Goal: Task Accomplishment & Management: Use online tool/utility

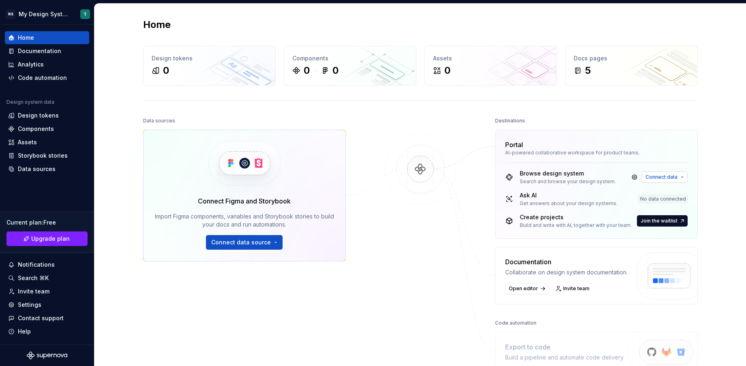
click at [679, 177] on button "Connect data" at bounding box center [664, 176] width 46 height 11
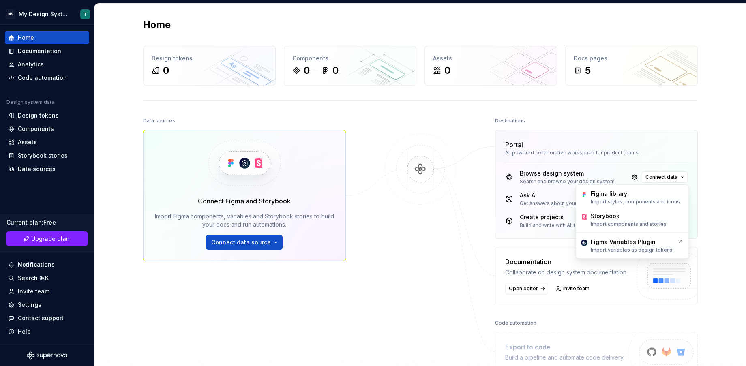
click at [710, 132] on div "Home Design tokens 0 Components 0 0 Assets 0 Docs pages 5 Data sources Connect …" at bounding box center [419, 211] width 651 height 415
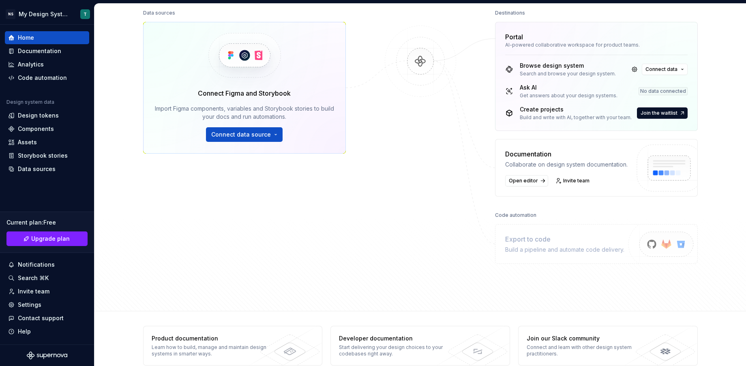
scroll to position [122, 0]
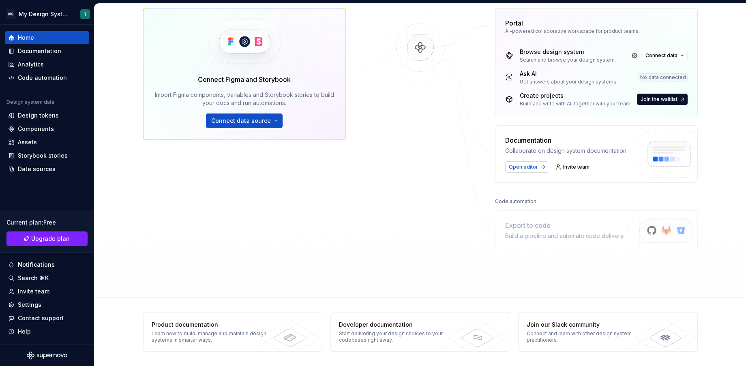
click at [532, 170] on link "Open editor" at bounding box center [526, 166] width 43 height 11
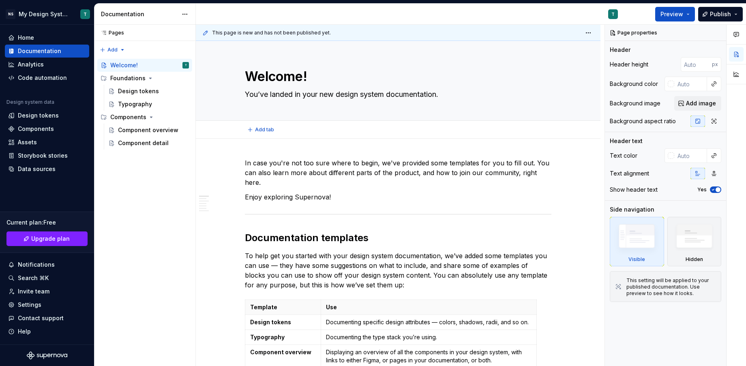
type textarea "*"
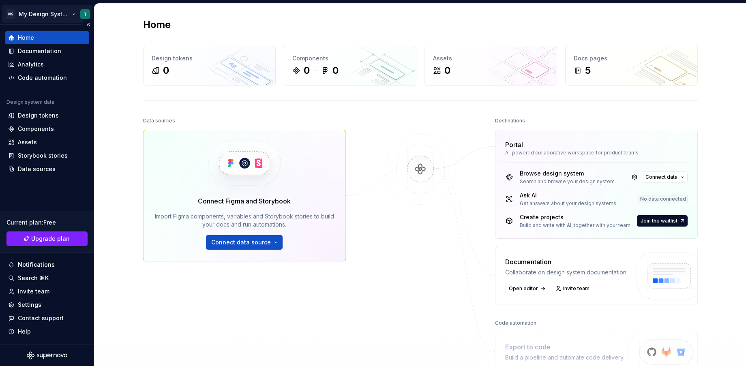
click at [63, 14] on html "NS My Design System T Home Documentation Analytics Code automation Design syste…" at bounding box center [373, 183] width 746 height 366
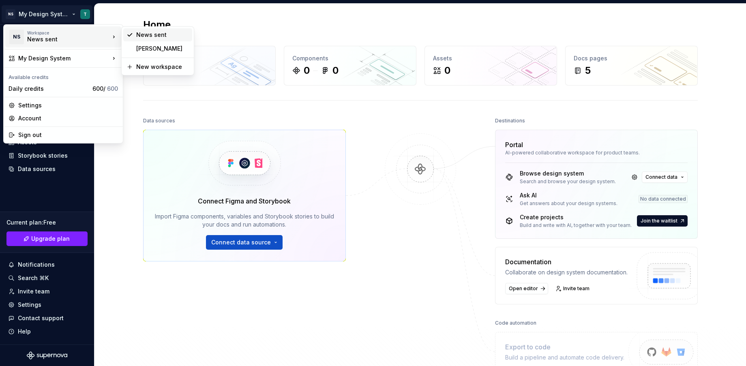
click at [171, 34] on div "News sent" at bounding box center [162, 35] width 53 height 8
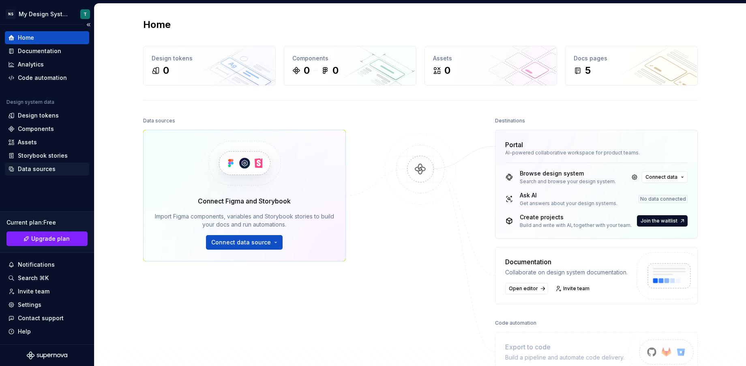
click at [52, 171] on div "Data sources" at bounding box center [37, 169] width 38 height 8
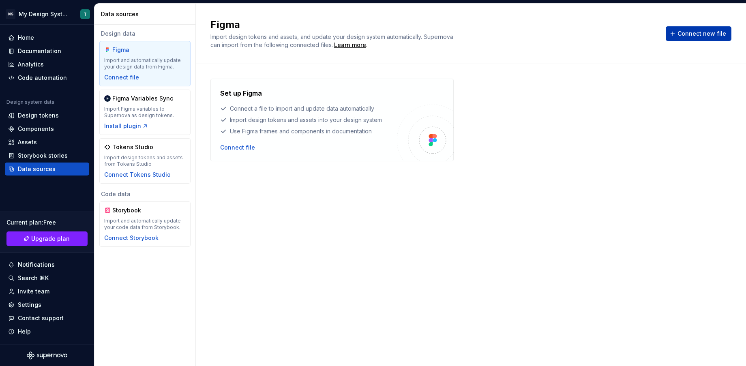
click at [717, 32] on span "Connect new file" at bounding box center [701, 34] width 49 height 8
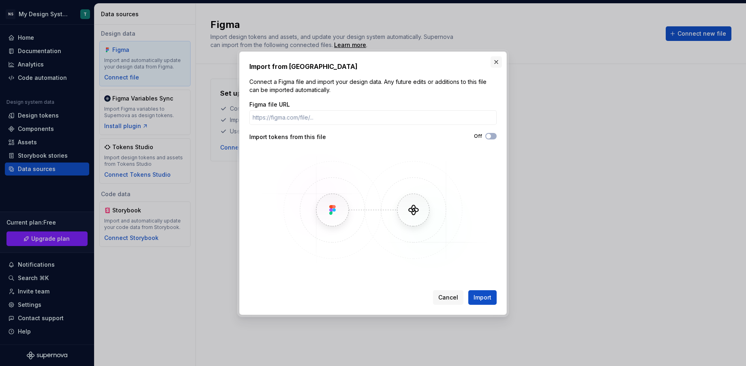
click at [493, 60] on button "button" at bounding box center [495, 61] width 11 height 11
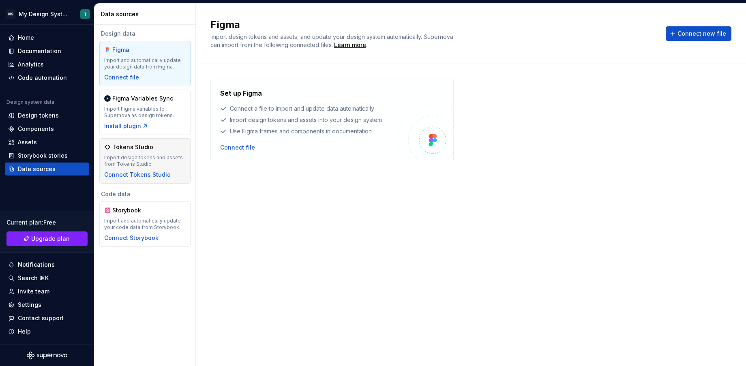
click at [165, 158] on div "Import design tokens and assets from Tokens Studio" at bounding box center [144, 160] width 81 height 13
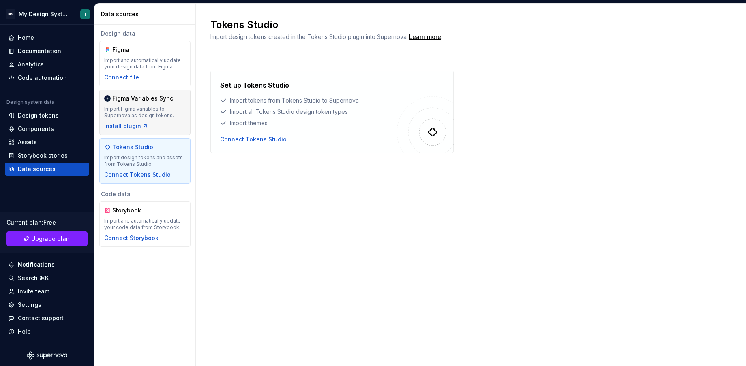
click at [164, 120] on div "Figma Variables Sync Import Figma variables to Supernova as design tokens. Inst…" at bounding box center [144, 112] width 81 height 36
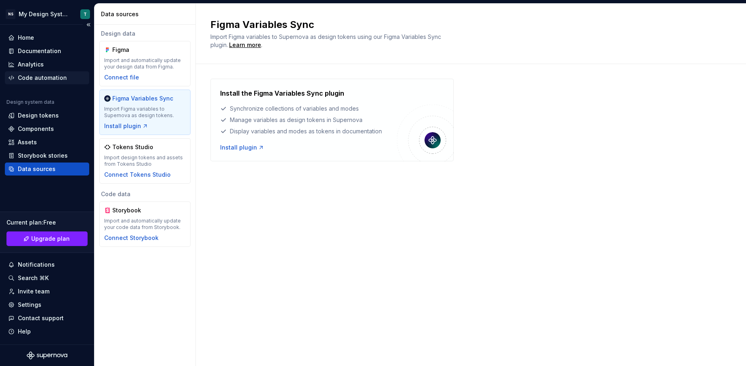
click at [34, 77] on div "Code automation" at bounding box center [42, 78] width 49 height 8
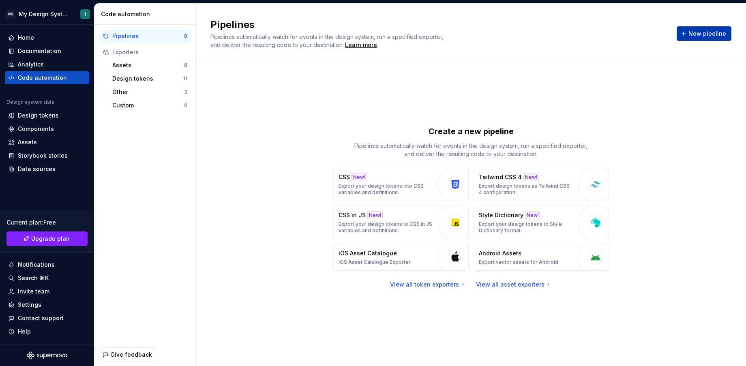
click at [717, 34] on span "New pipeline" at bounding box center [707, 34] width 38 height 8
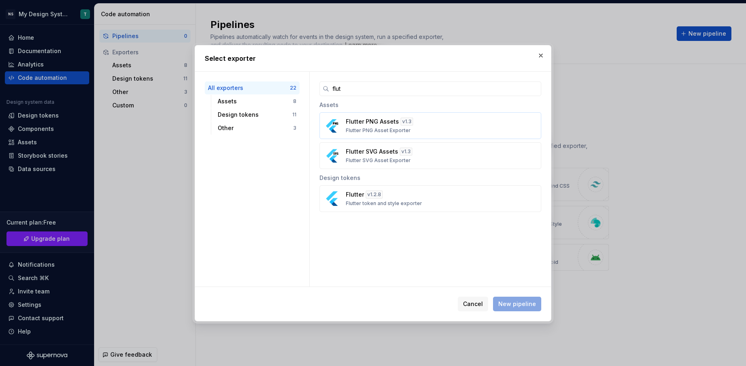
type input "flut"
click at [378, 123] on p "Flutter PNG Assets" at bounding box center [372, 122] width 53 height 8
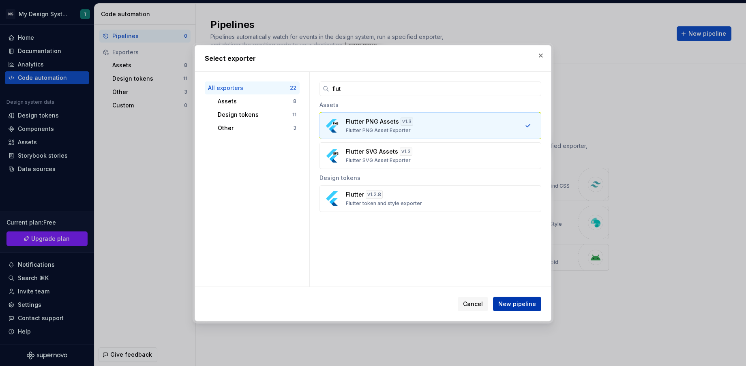
click at [517, 303] on span "New pipeline" at bounding box center [517, 304] width 38 height 8
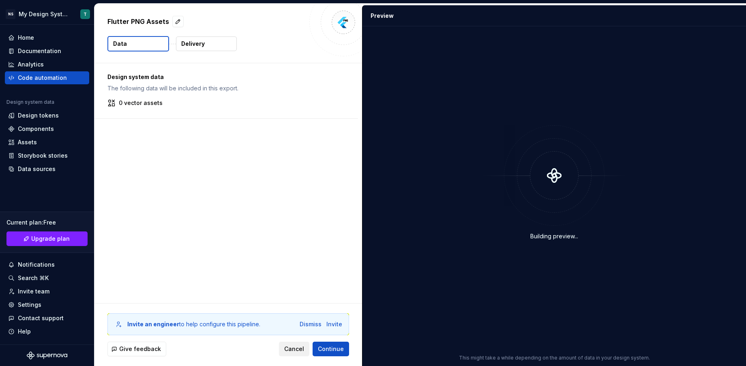
click at [293, 350] on span "Cancel" at bounding box center [294, 349] width 20 height 8
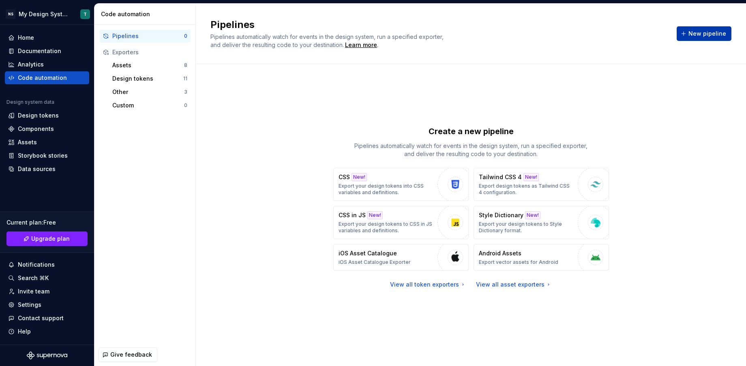
click at [700, 35] on span "New pipeline" at bounding box center [707, 34] width 38 height 8
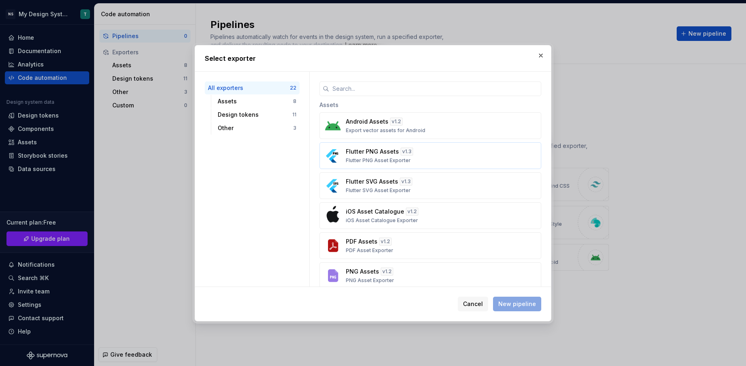
click at [369, 156] on div "Flutter PNG Assets v 1.3 Flutter PNG Asset Exporter" at bounding box center [428, 156] width 164 height 16
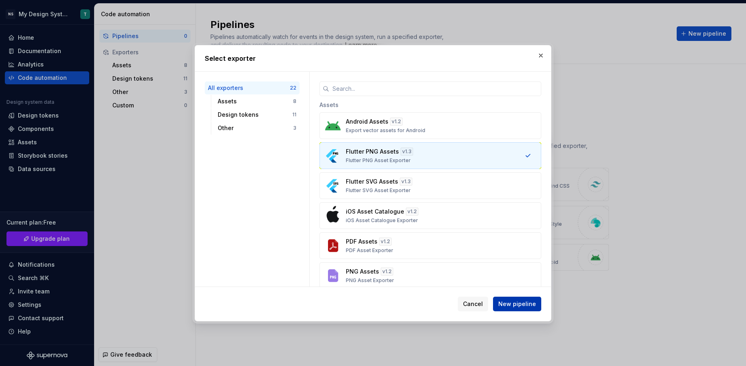
click at [527, 308] on button "New pipeline" at bounding box center [517, 304] width 48 height 15
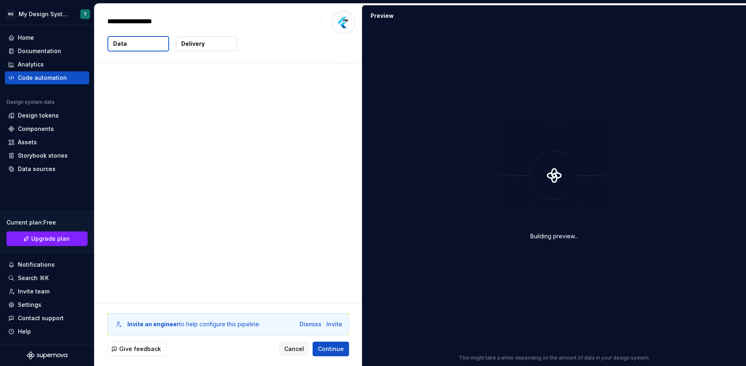
type textarea "*"
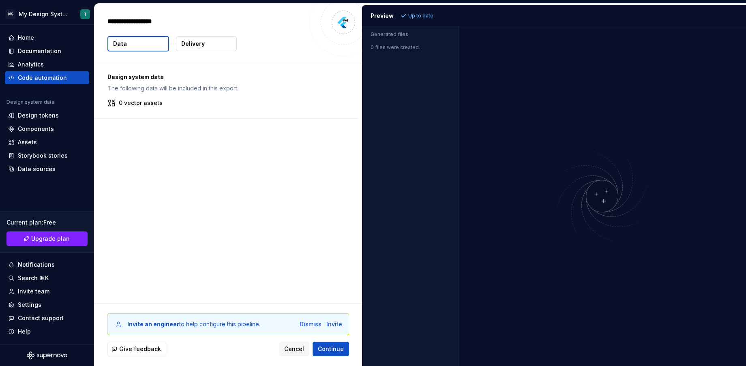
click at [389, 32] on p "Generated files" at bounding box center [409, 34] width 79 height 6
click at [381, 15] on div "Preview" at bounding box center [381, 16] width 23 height 8
click at [191, 41] on p "Delivery" at bounding box center [193, 44] width 24 height 8
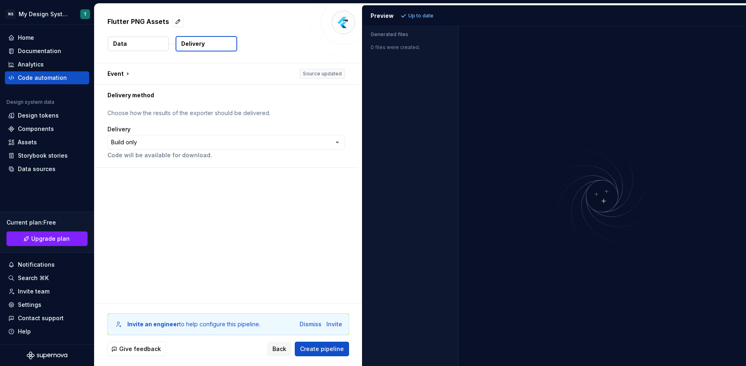
click at [146, 52] on div "Flutter PNG Assets Data Delivery" at bounding box center [227, 33] width 267 height 59
click at [148, 43] on button "Data" at bounding box center [138, 43] width 61 height 15
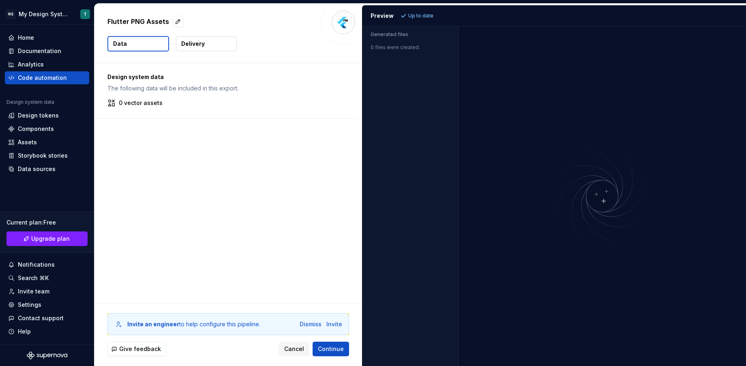
click at [152, 74] on p "Design system data" at bounding box center [225, 77] width 237 height 8
click at [184, 47] on p "Delivery" at bounding box center [193, 44] width 24 height 8
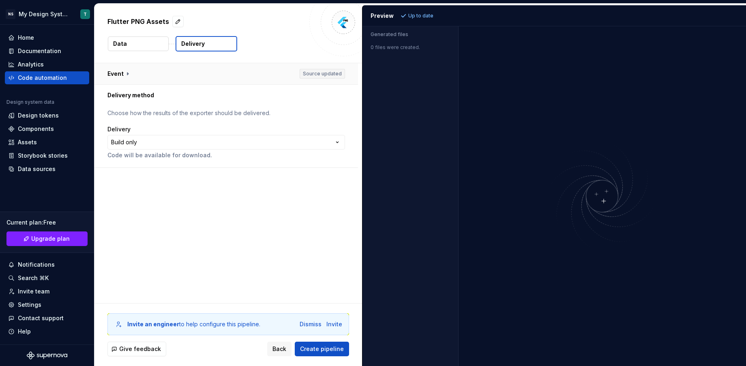
click at [124, 73] on button "button" at bounding box center [225, 73] width 263 height 21
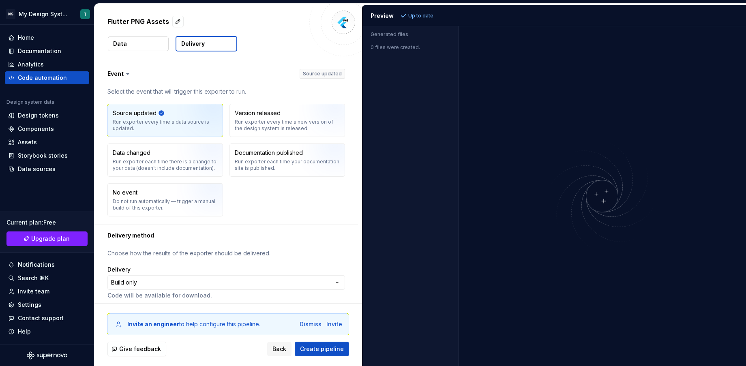
scroll to position [5, 0]
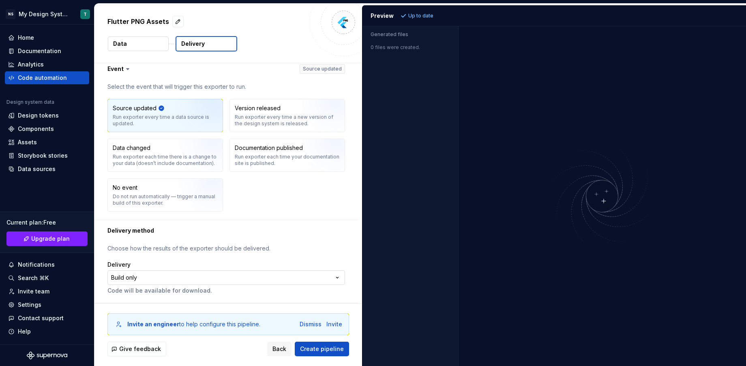
click at [237, 276] on html "**********" at bounding box center [373, 183] width 746 height 366
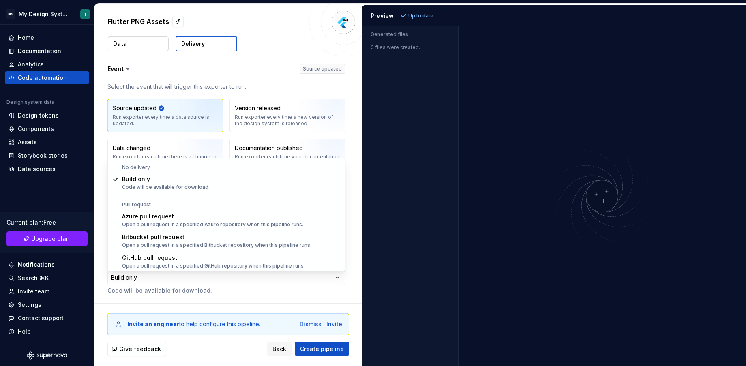
select select "******"
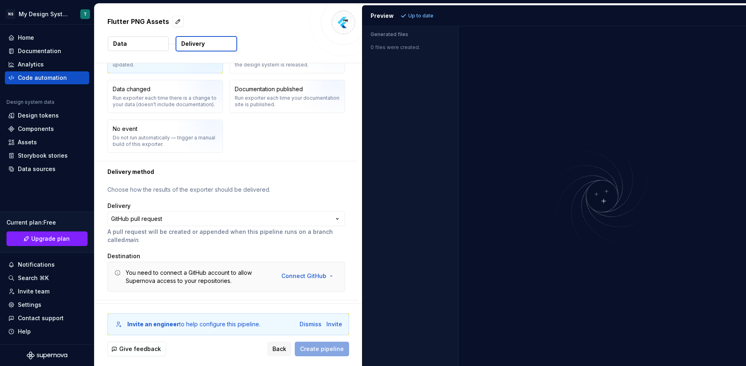
scroll to position [82, 0]
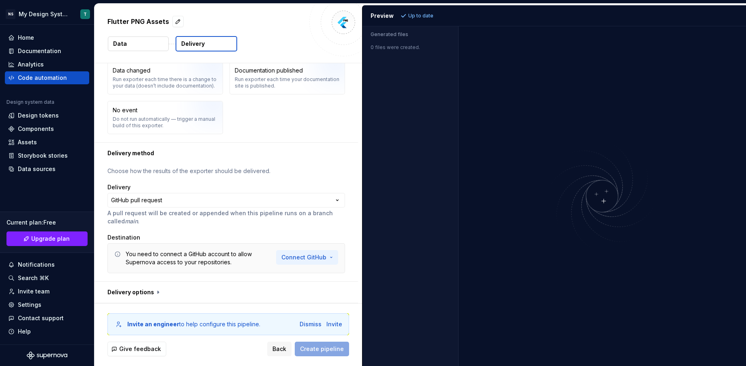
click at [304, 257] on html "**********" at bounding box center [373, 183] width 746 height 366
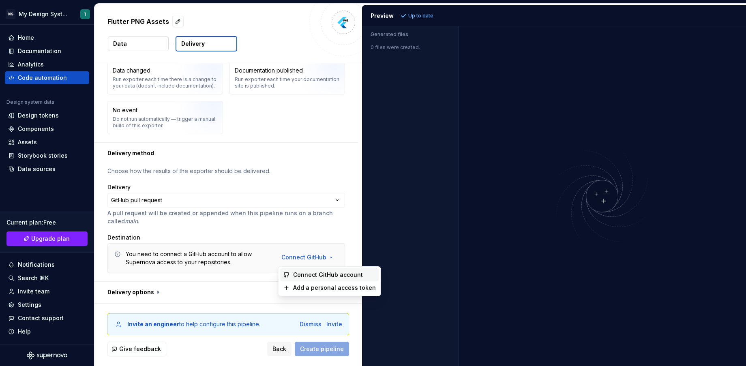
click at [321, 276] on span "Connect GitHub account" at bounding box center [334, 275] width 83 height 8
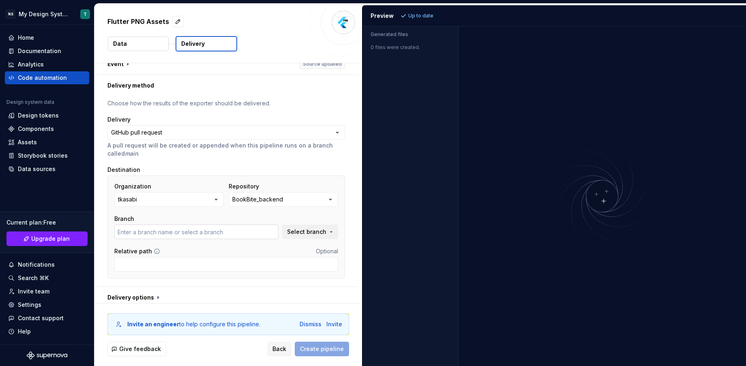
scroll to position [15, 0]
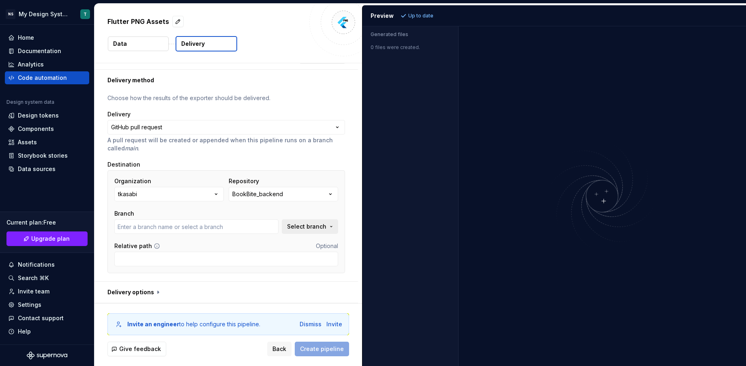
click at [333, 229] on button "Select branch" at bounding box center [310, 226] width 56 height 15
click at [236, 226] on input "text" at bounding box center [196, 226] width 164 height 15
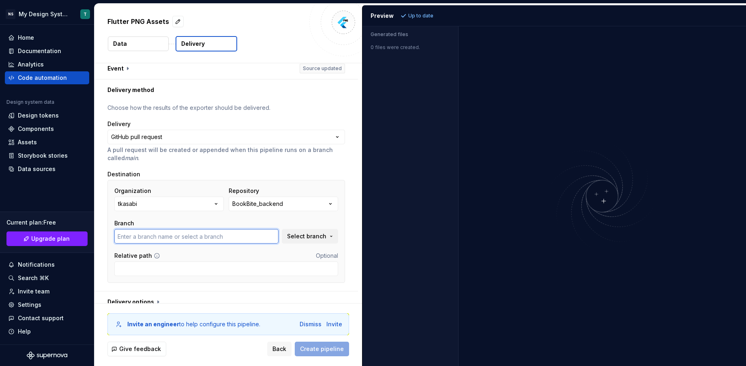
scroll to position [0, 0]
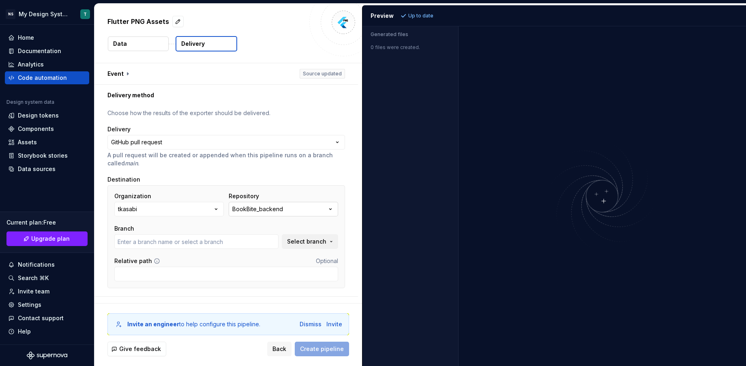
click at [311, 205] on button "BookBite_backend" at bounding box center [283, 209] width 109 height 15
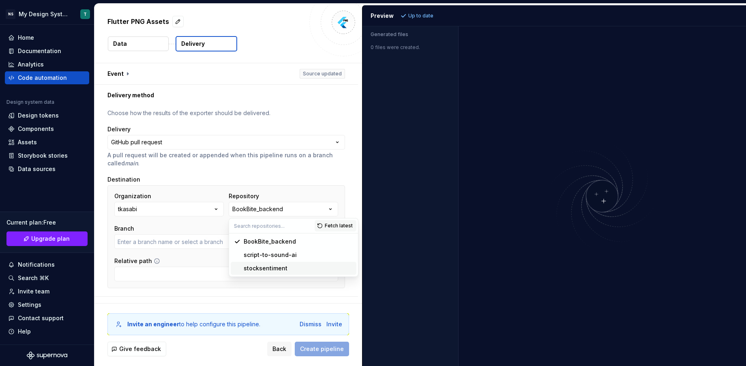
click at [299, 269] on div "stocksentiment" at bounding box center [298, 268] width 109 height 8
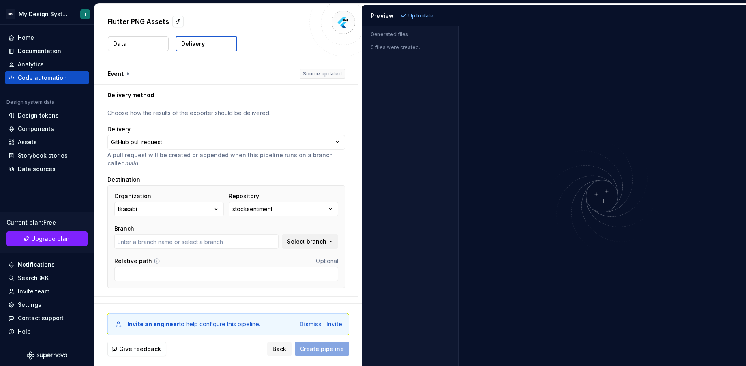
type input "main"
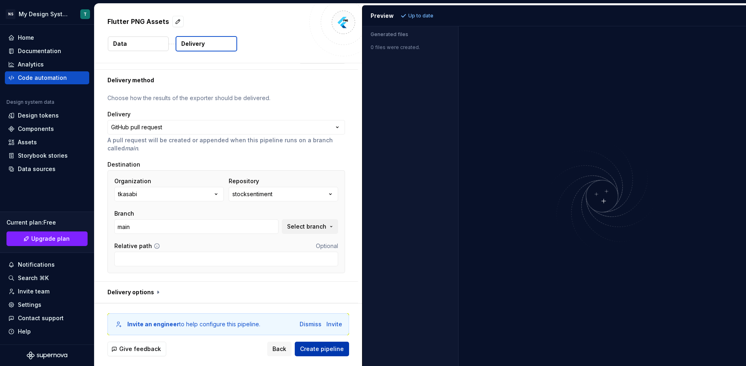
click at [325, 349] on span "Create pipeline" at bounding box center [322, 349] width 44 height 8
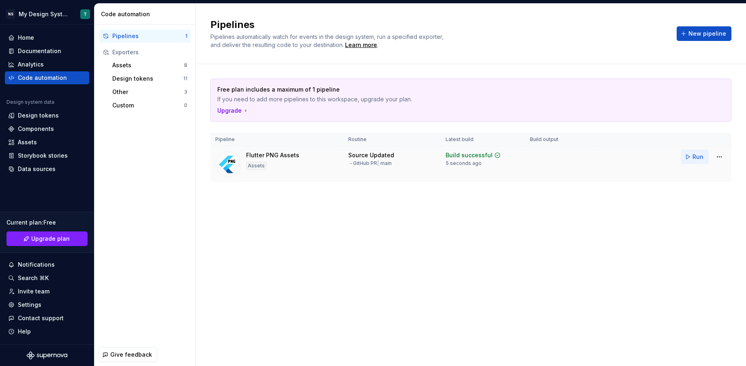
click at [697, 156] on span "Run" at bounding box center [697, 157] width 11 height 8
click at [719, 156] on html "NS My Design System T Home Documentation Analytics Code automation Design syste…" at bounding box center [373, 183] width 746 height 366
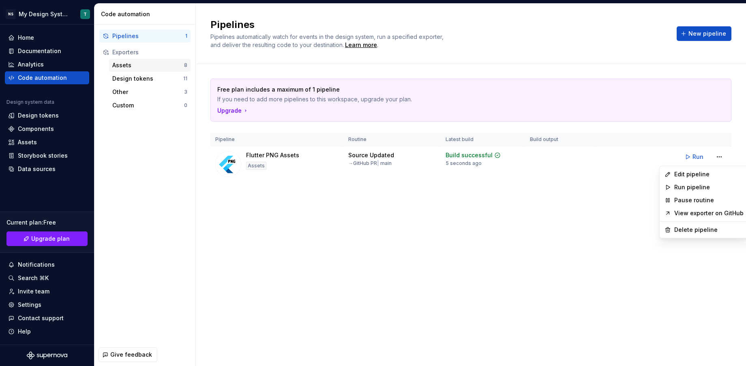
click at [160, 61] on html "NS My Design System T Home Documentation Analytics Code automation Design syste…" at bounding box center [373, 183] width 746 height 366
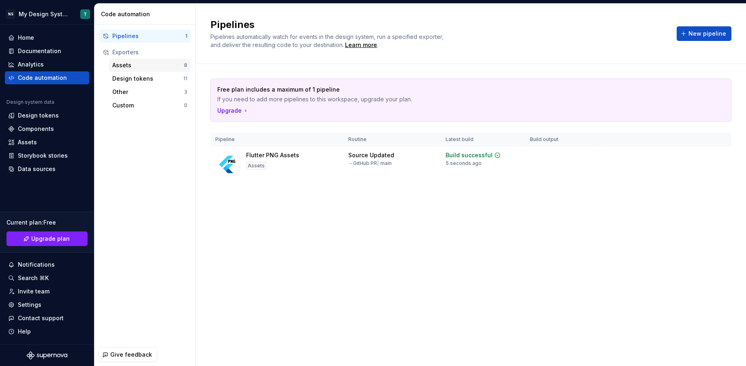
click at [140, 65] on div "Assets" at bounding box center [148, 65] width 72 height 8
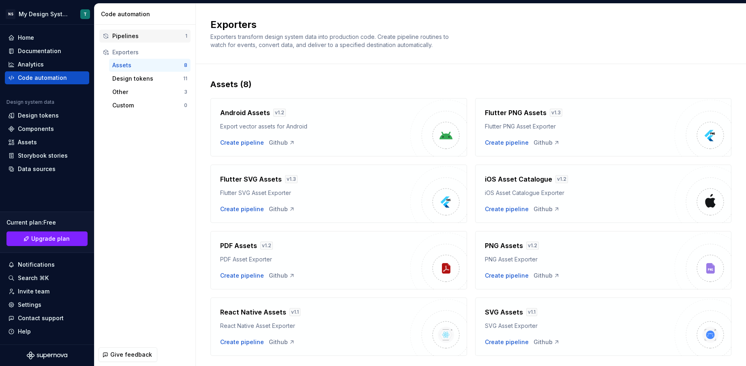
click at [130, 34] on div "Pipelines" at bounding box center [148, 36] width 73 height 8
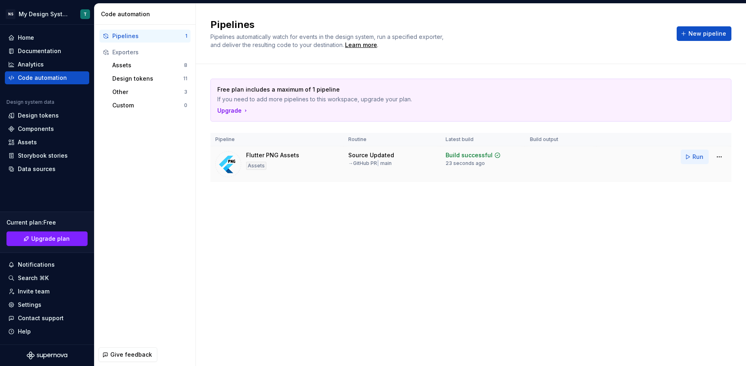
click at [693, 154] on span "Run" at bounding box center [697, 157] width 11 height 8
click at [718, 153] on html "NS My Design System T Home Documentation Analytics Code automation Design syste…" at bounding box center [373, 183] width 746 height 366
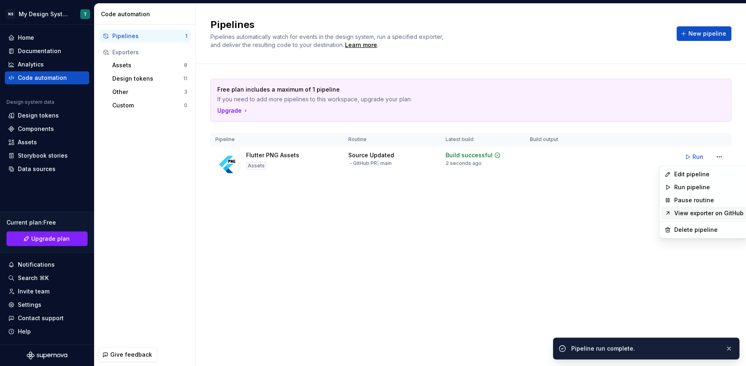
click at [713, 213] on link "View exporter on GitHub" at bounding box center [708, 213] width 69 height 8
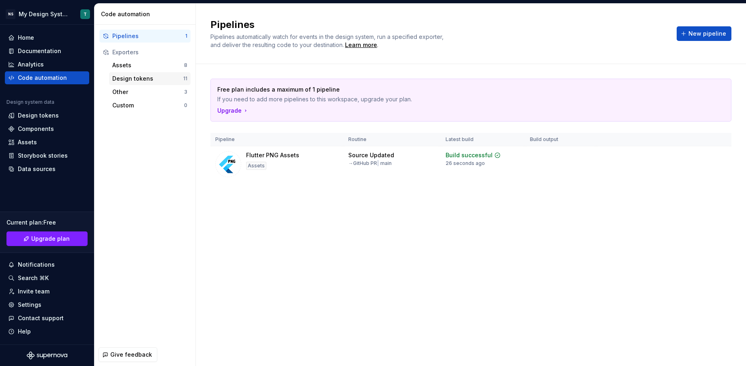
click at [134, 78] on div "Design tokens" at bounding box center [147, 79] width 71 height 8
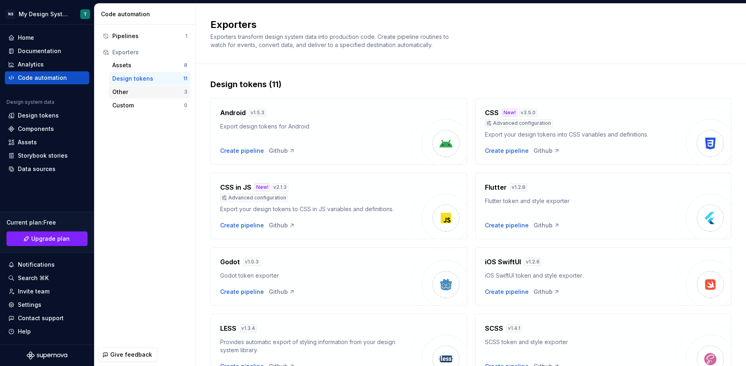
click at [136, 90] on div "Other" at bounding box center [148, 92] width 72 height 8
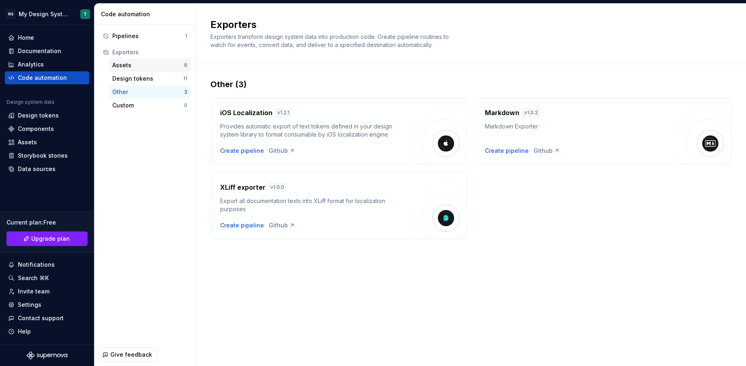
click at [140, 64] on div "Assets" at bounding box center [148, 65] width 72 height 8
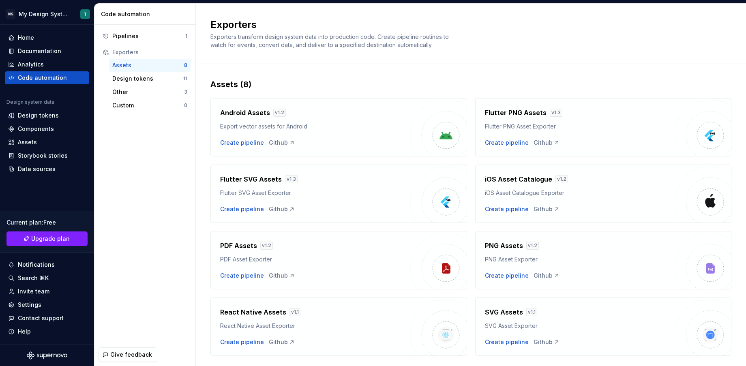
click at [140, 51] on div "Exporters" at bounding box center [149, 52] width 75 height 8
click at [130, 51] on div "Exporters" at bounding box center [149, 52] width 75 height 8
